Goal: Find specific page/section: Find specific page/section

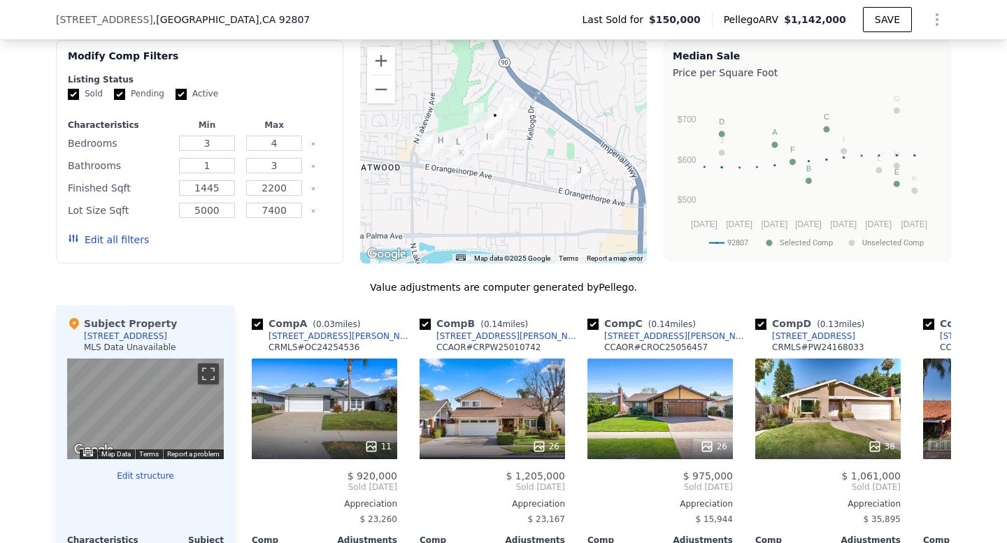
scroll to position [1084, 0]
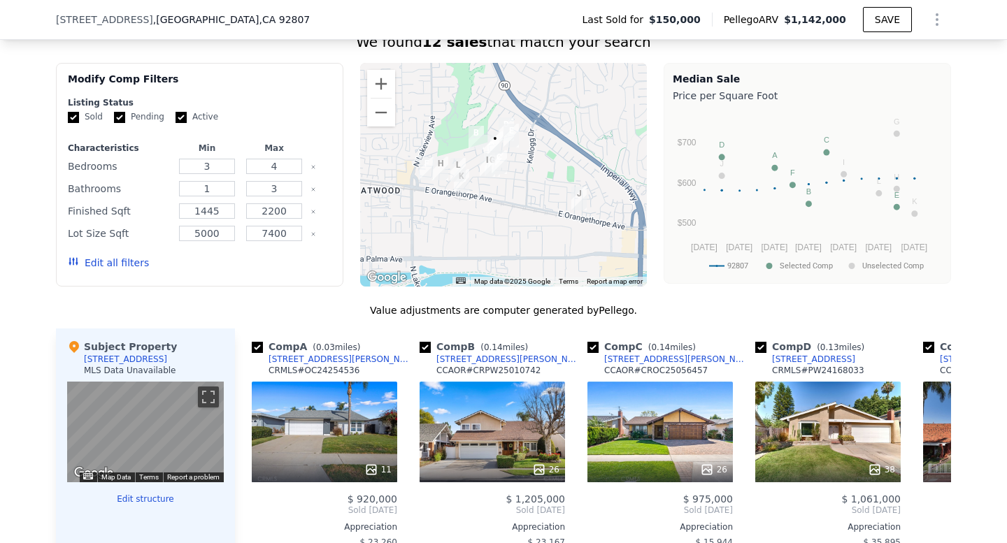
click at [542, 184] on div at bounding box center [503, 175] width 287 height 224
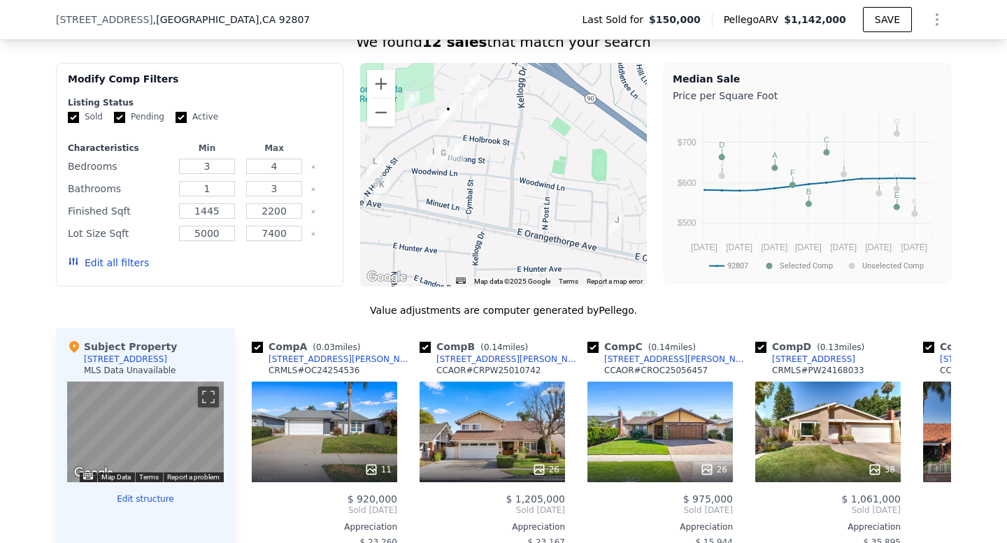
click at [513, 164] on div at bounding box center [503, 175] width 287 height 224
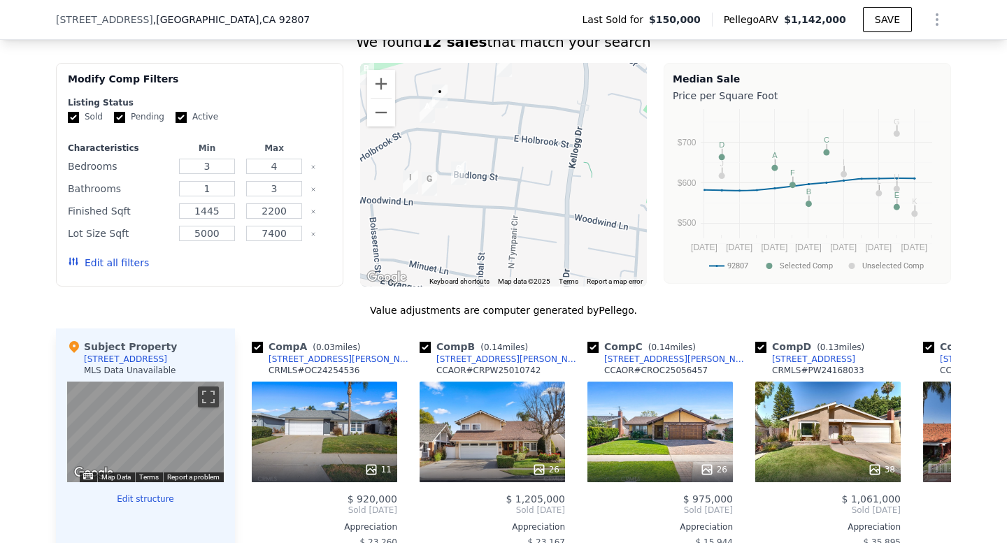
drag, startPoint x: 482, startPoint y: 132, endPoint x: 570, endPoint y: 161, distance: 92.0
click at [570, 161] on div at bounding box center [503, 175] width 287 height 224
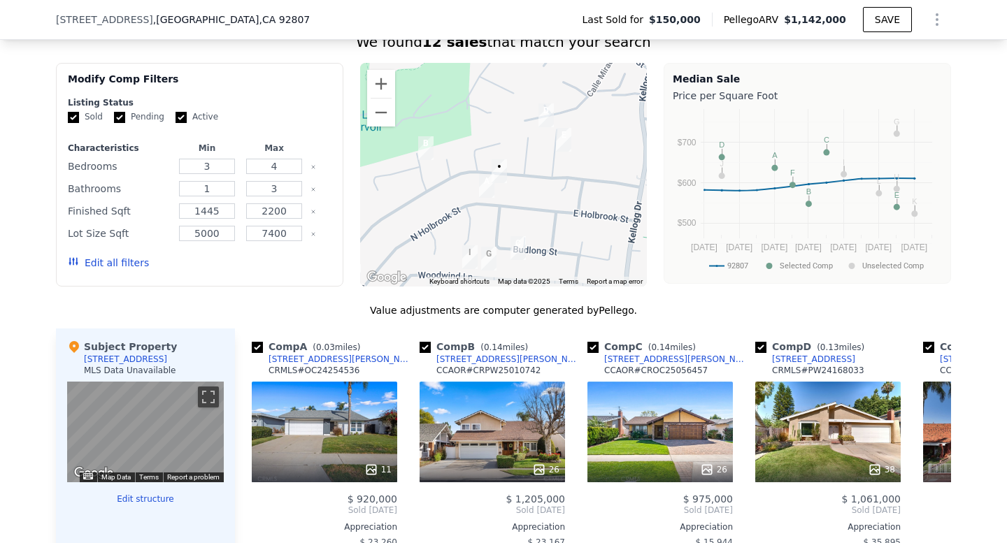
drag, startPoint x: 496, startPoint y: 131, endPoint x: 529, endPoint y: 200, distance: 75.7
click at [529, 200] on div at bounding box center [503, 175] width 287 height 224
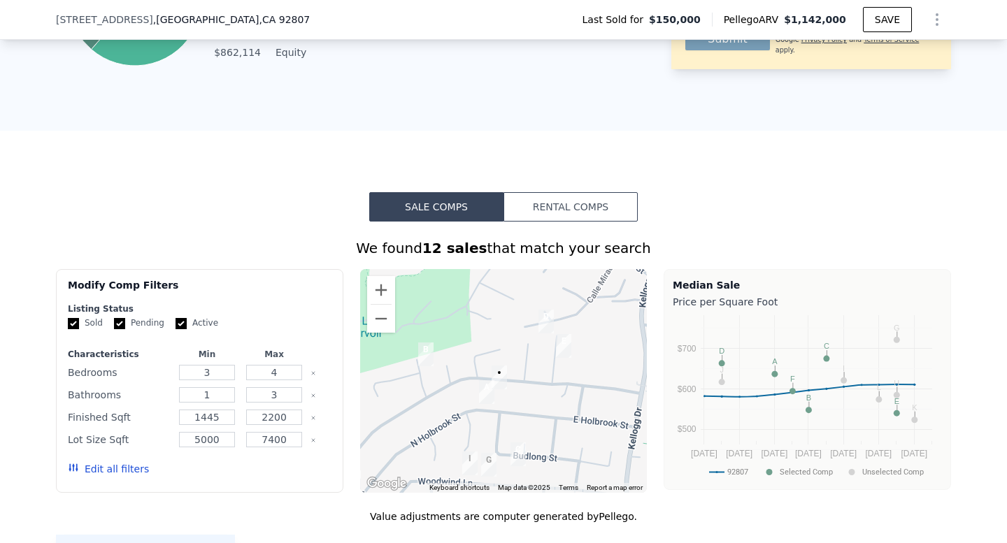
scroll to position [882, 0]
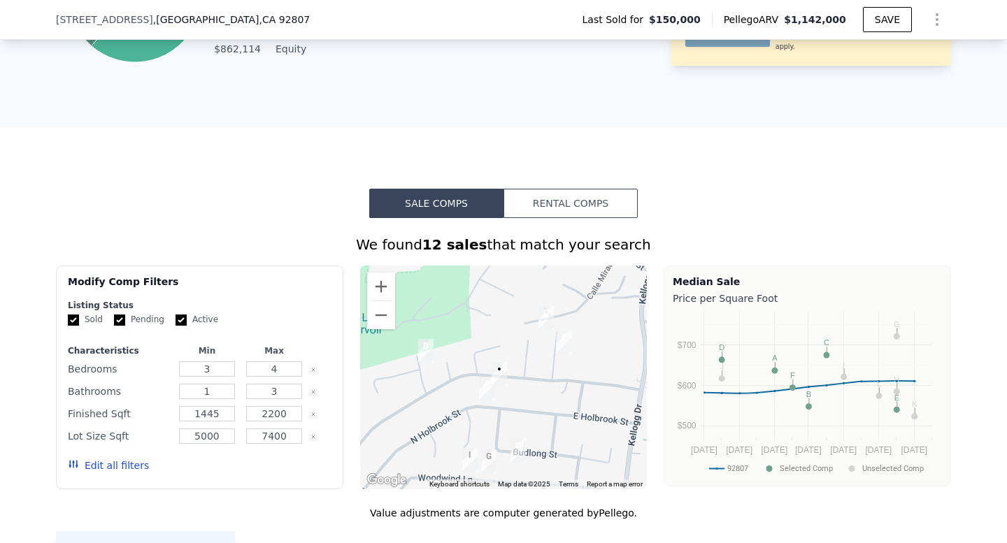
click at [550, 354] on div at bounding box center [503, 378] width 287 height 224
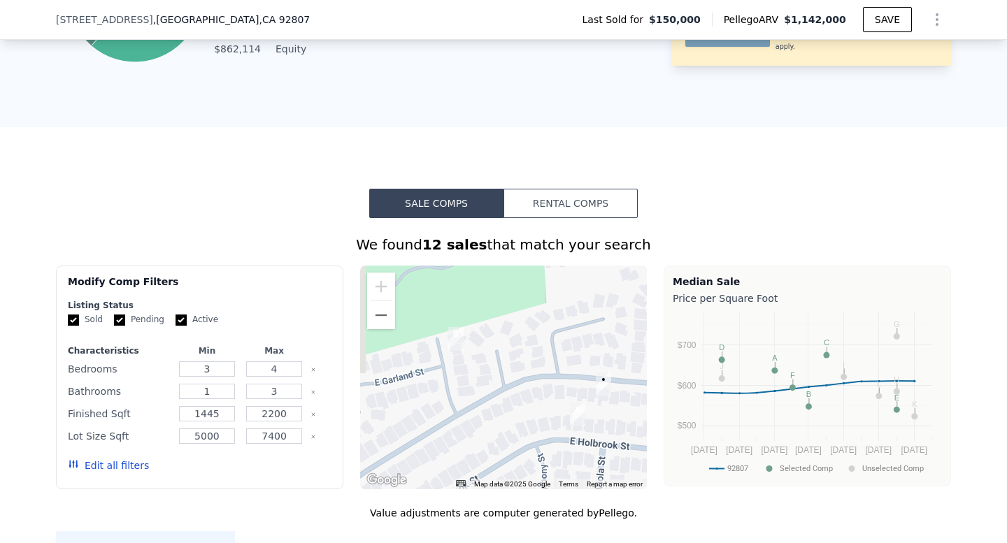
drag, startPoint x: 516, startPoint y: 423, endPoint x: 673, endPoint y: 403, distance: 158.6
click at [673, 403] on div "Modify Comp Filters Listing Status Sold Pending Active Characteristics Min Max …" at bounding box center [503, 378] width 895 height 224
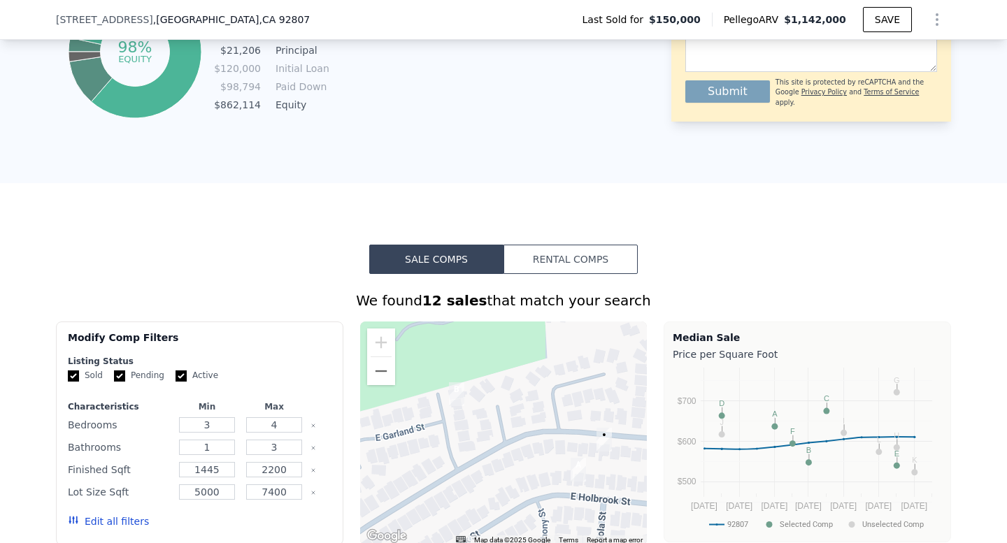
scroll to position [821, 0]
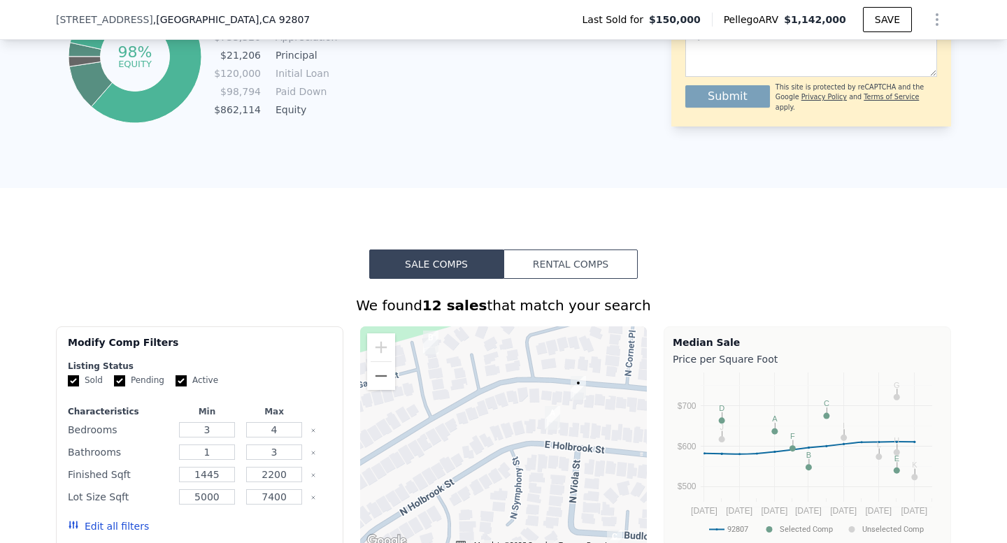
drag, startPoint x: 561, startPoint y: 385, endPoint x: 519, endPoint y: 338, distance: 63.3
click at [519, 339] on div at bounding box center [503, 438] width 287 height 224
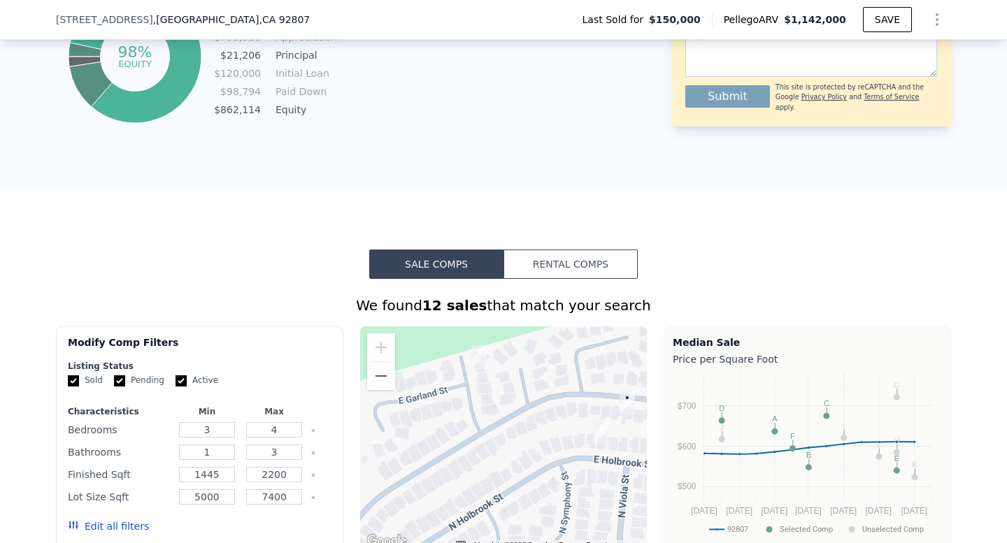
drag, startPoint x: 514, startPoint y: 424, endPoint x: 582, endPoint y: 424, distance: 68.5
click at [582, 424] on div at bounding box center [503, 438] width 287 height 224
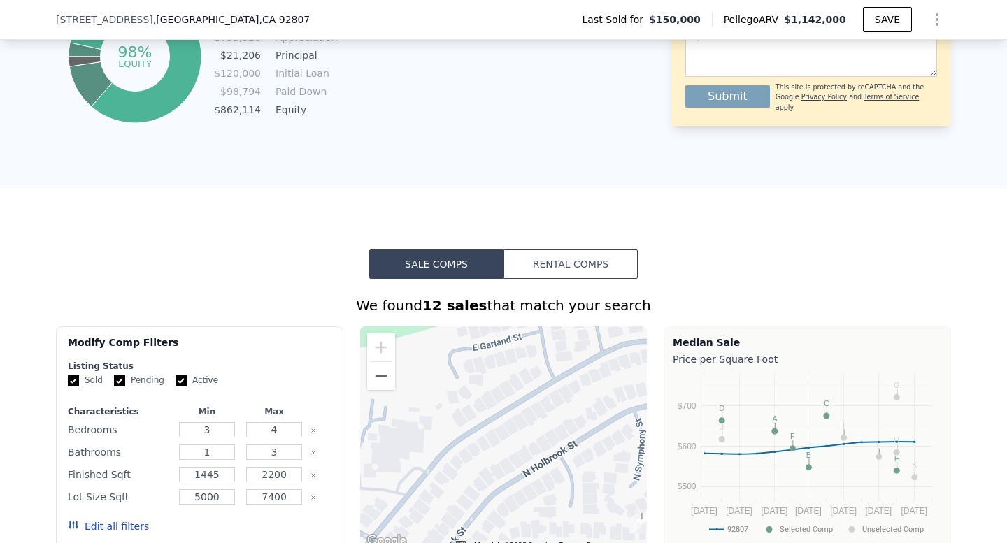
drag, startPoint x: 503, startPoint y: 456, endPoint x: 503, endPoint y: 363, distance: 93.0
click at [503, 363] on div at bounding box center [503, 438] width 287 height 224
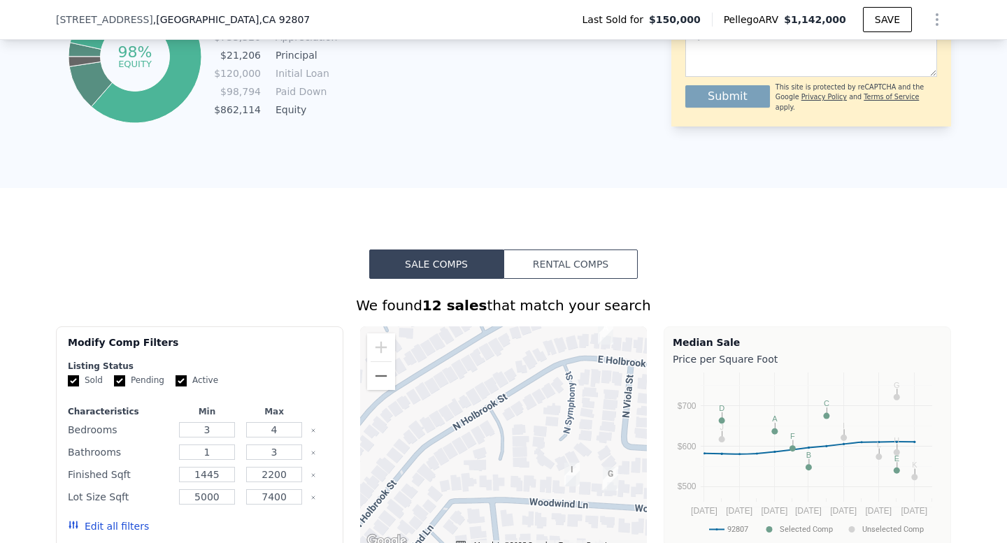
drag, startPoint x: 549, startPoint y: 378, endPoint x: 395, endPoint y: 495, distance: 193.5
click at [395, 495] on div at bounding box center [503, 438] width 287 height 224
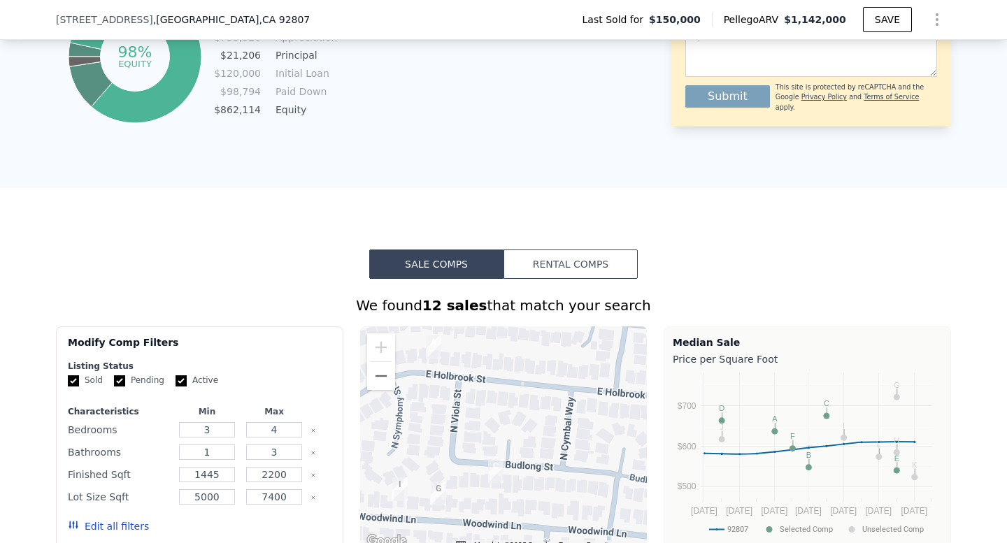
drag, startPoint x: 467, startPoint y: 396, endPoint x: 518, endPoint y: 450, distance: 73.7
click at [518, 450] on div at bounding box center [503, 438] width 287 height 224
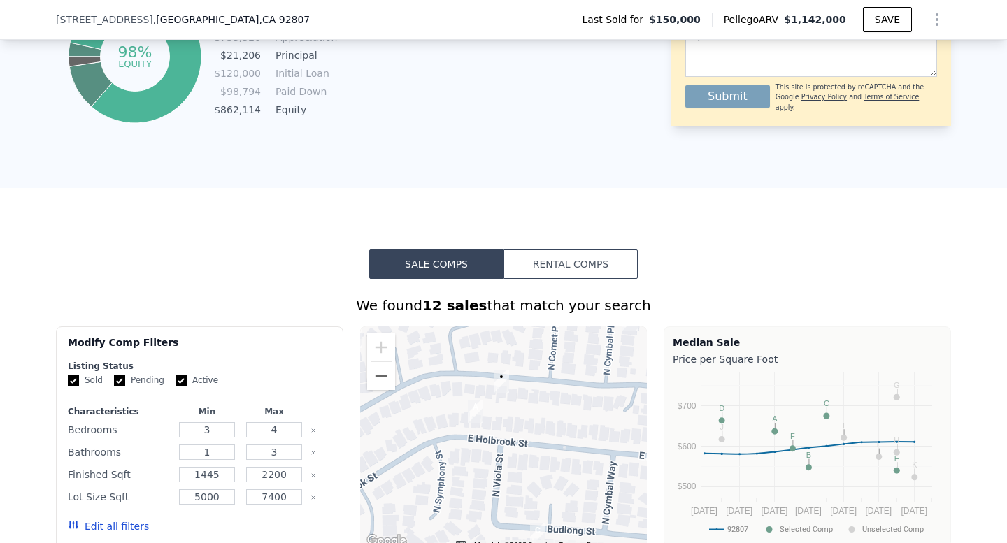
drag, startPoint x: 532, startPoint y: 380, endPoint x: 532, endPoint y: 433, distance: 53.1
click at [532, 433] on div at bounding box center [503, 438] width 287 height 224
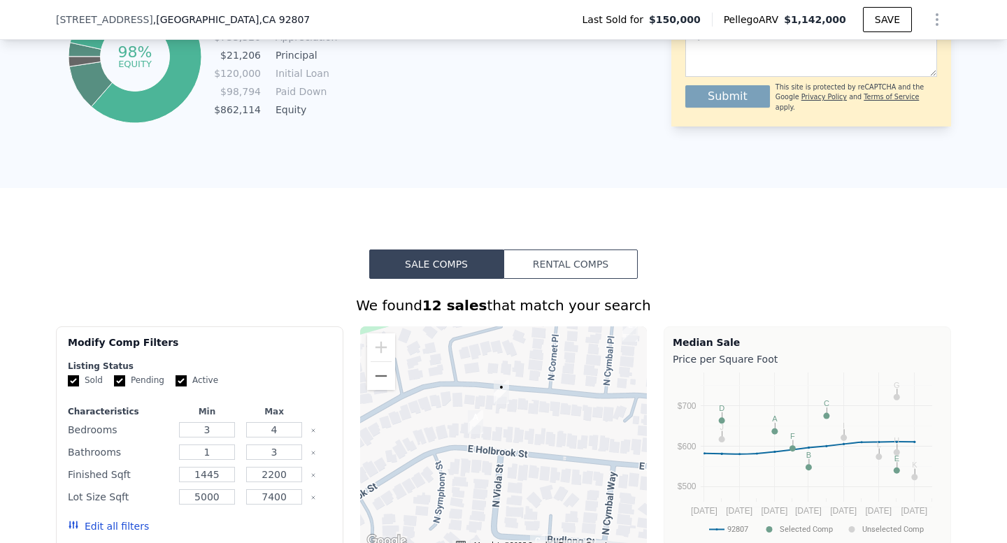
click at [558, 389] on div at bounding box center [503, 438] width 287 height 224
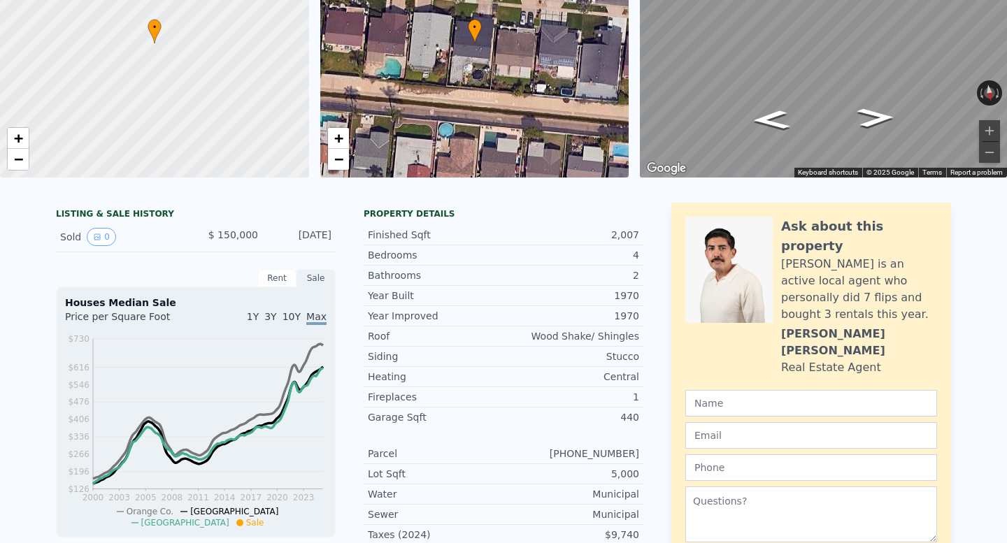
scroll to position [0, 0]
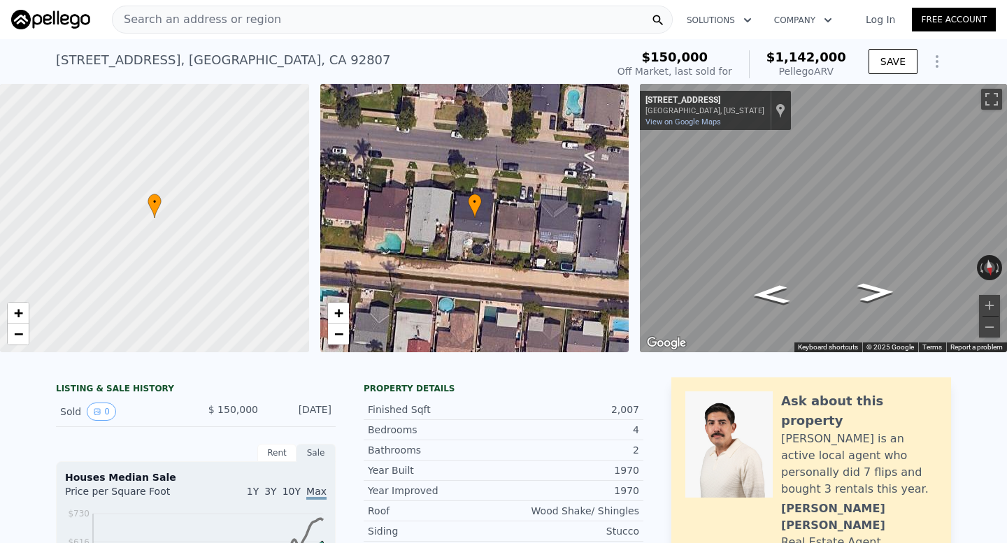
click at [236, 24] on span "Search an address or region" at bounding box center [197, 19] width 168 height 17
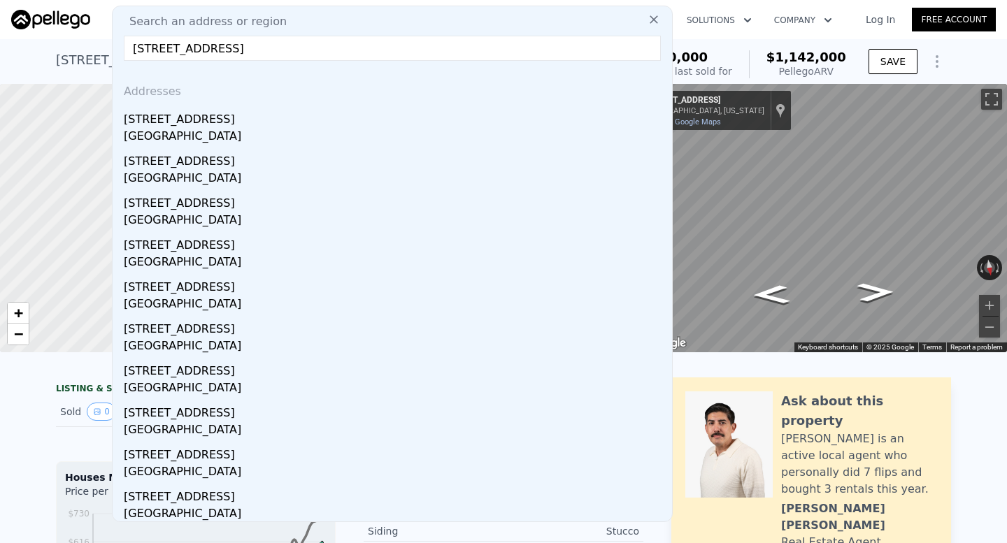
type input "[STREET_ADDRESS]"
